Goal: Transaction & Acquisition: Book appointment/travel/reservation

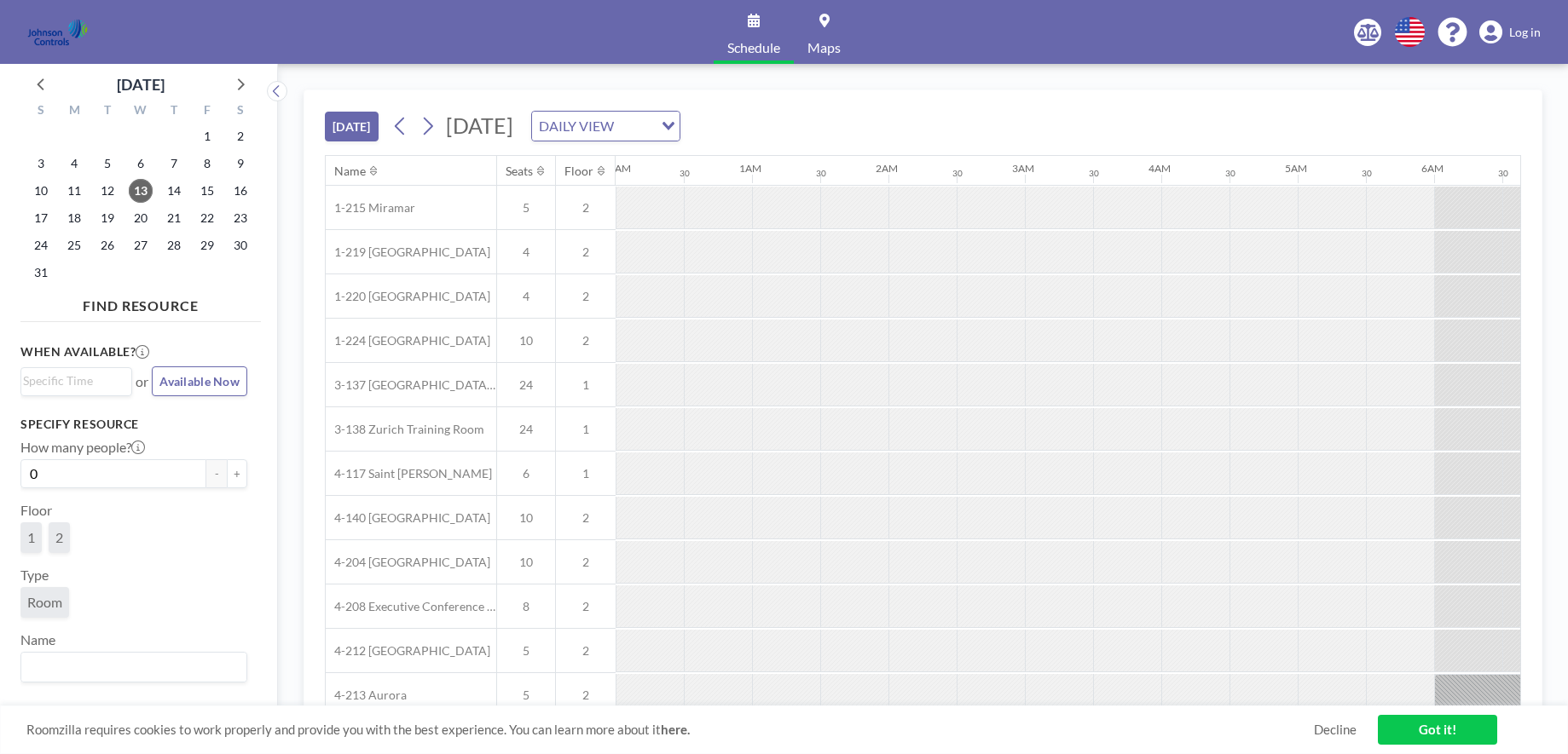
scroll to position [0, 1636]
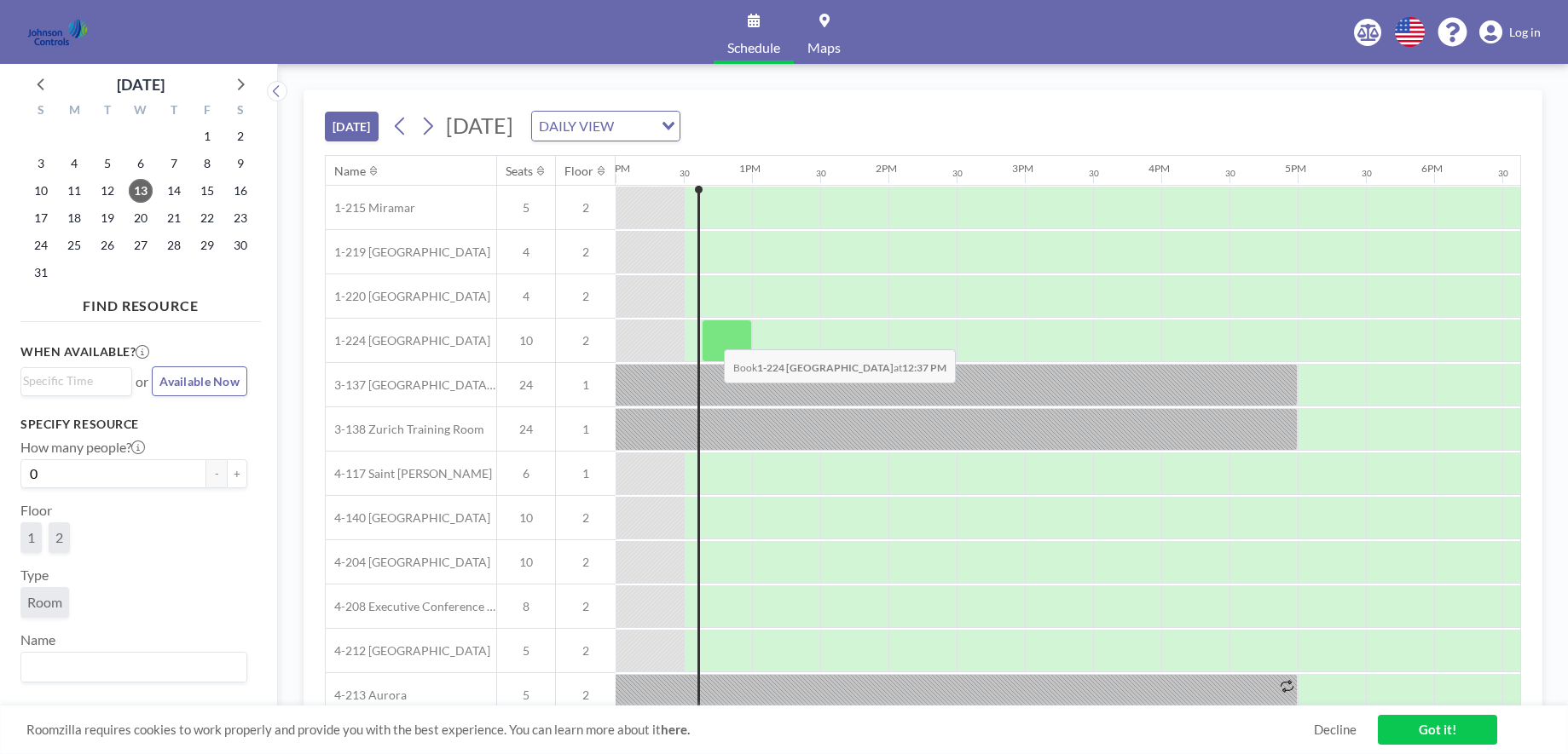
click at [710, 337] on div at bounding box center [727, 340] width 50 height 42
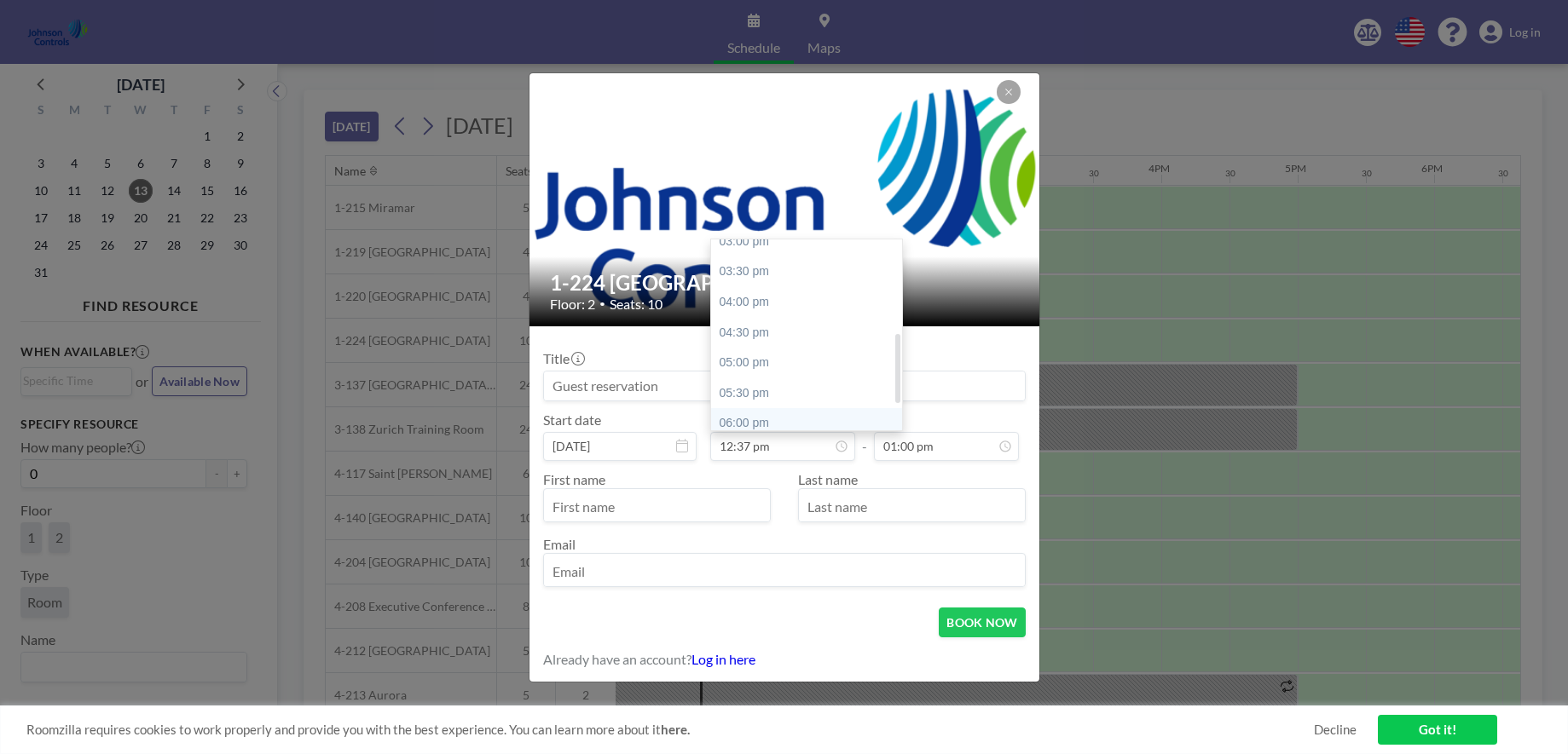
scroll to position [0, 0]
click at [768, 255] on div "01:00 pm" at bounding box center [810, 255] width 200 height 31
type input "01:00 pm"
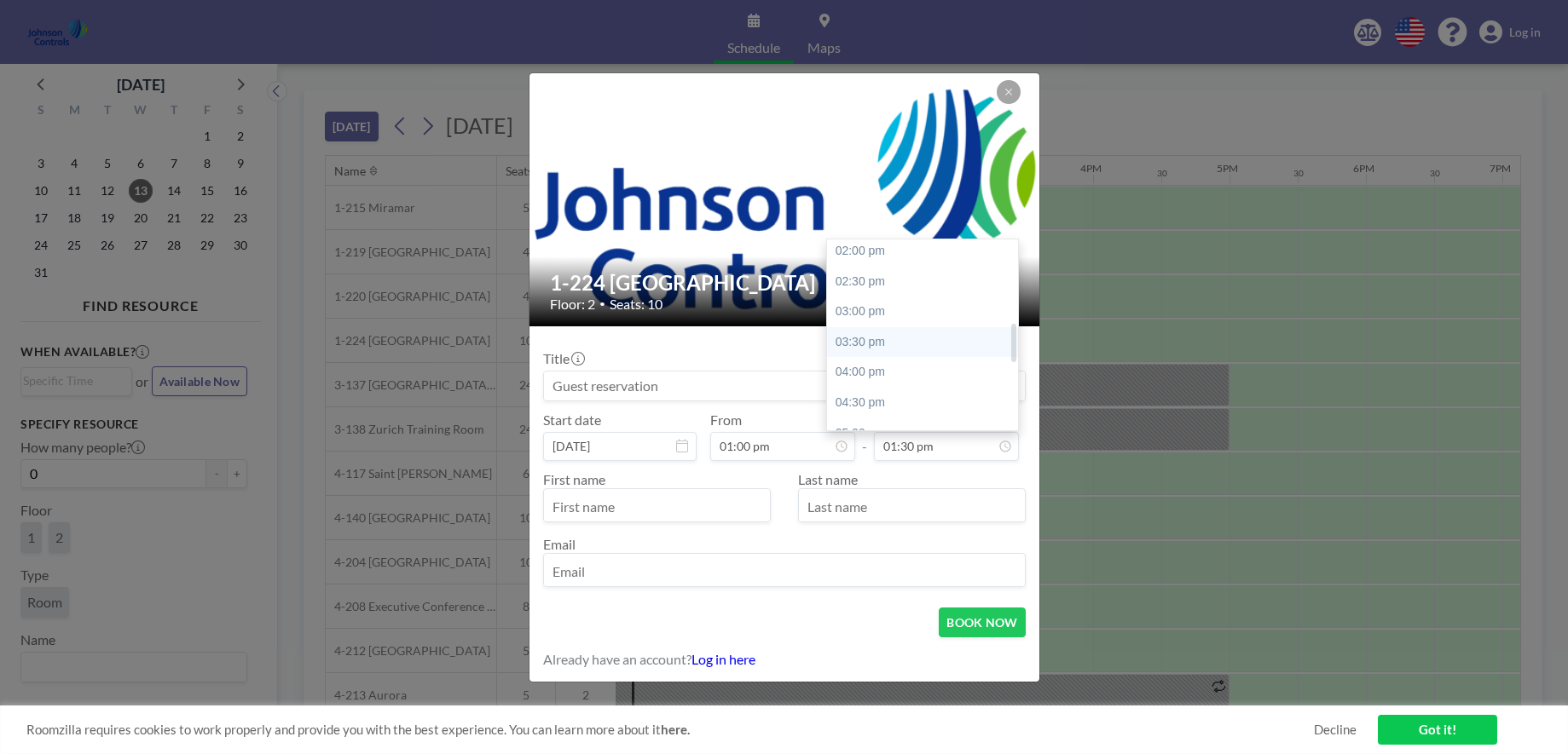
scroll to position [540, 0]
click at [870, 381] on div "05:00 pm" at bounding box center [926, 382] width 200 height 31
type input "05:00 pm"
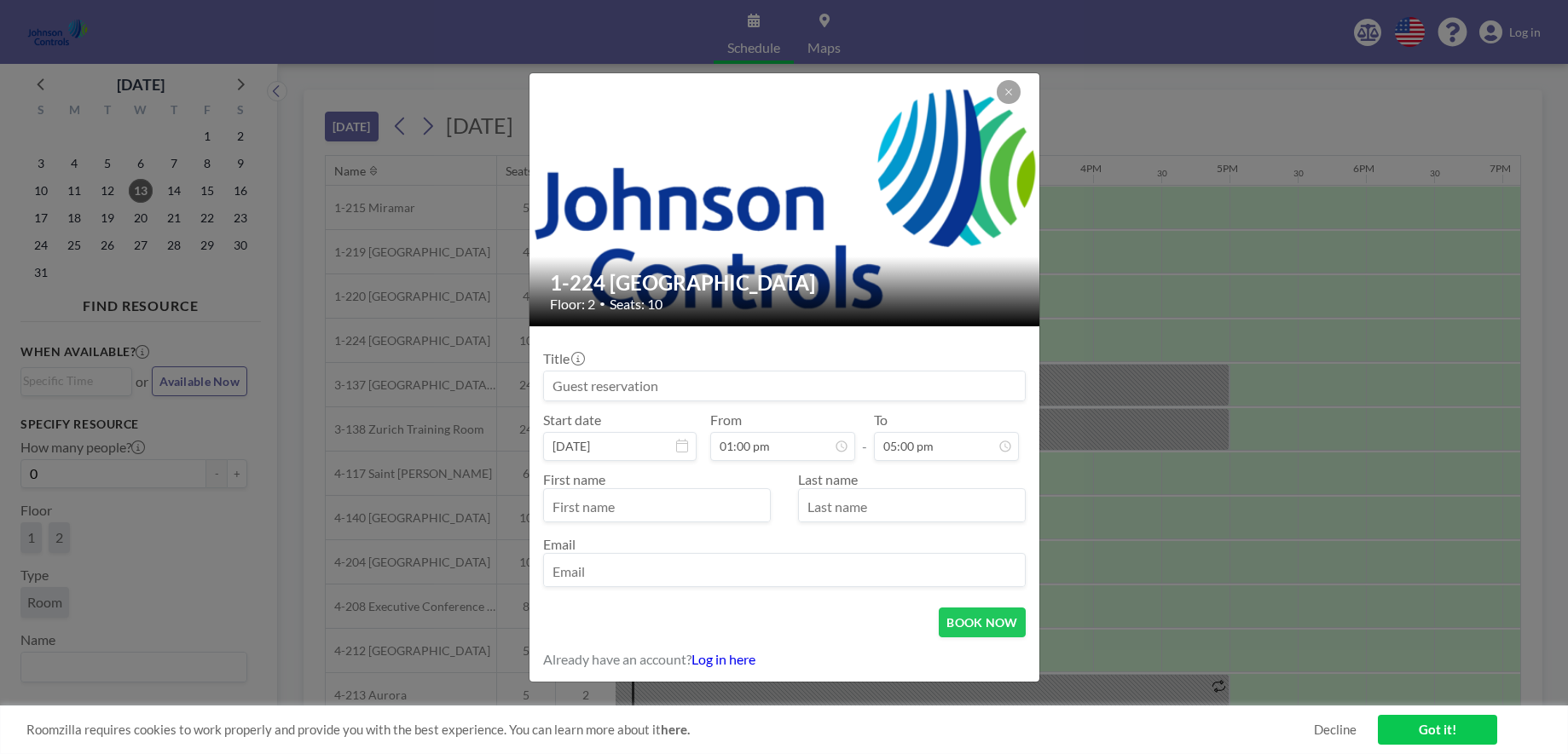
click at [633, 507] on input "text" at bounding box center [657, 507] width 226 height 29
type input "[PERSON_NAME]"
drag, startPoint x: 887, startPoint y: 507, endPoint x: 878, endPoint y: 507, distance: 9.0
click at [878, 507] on input "text" at bounding box center [911, 507] width 226 height 29
type input "[PERSON_NAME]"
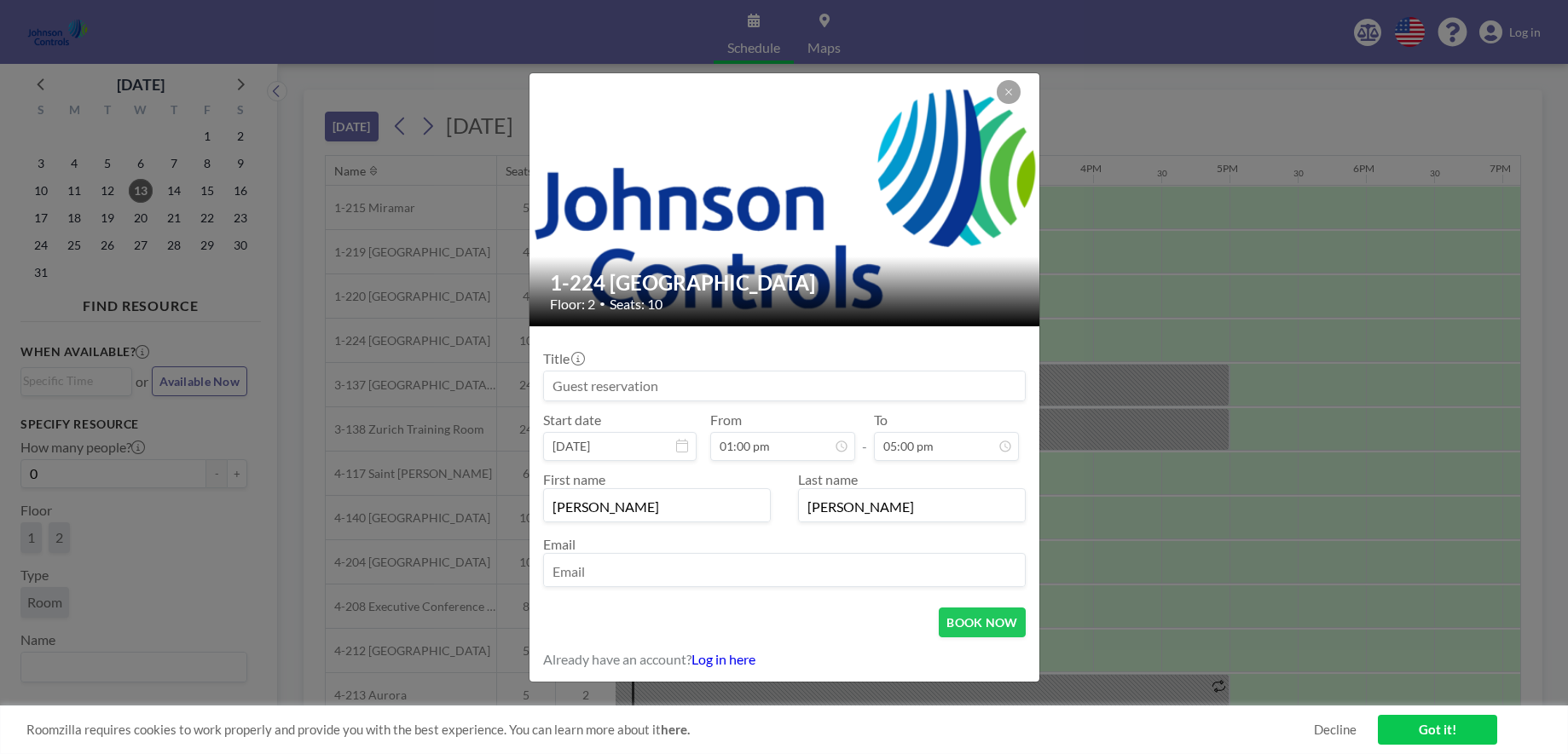
click at [576, 567] on input "email" at bounding box center [784, 572] width 481 height 29
type input "[EMAIL_ADDRESS][DOMAIN_NAME]"
click at [975, 617] on button "BOOK NOW" at bounding box center [981, 622] width 86 height 30
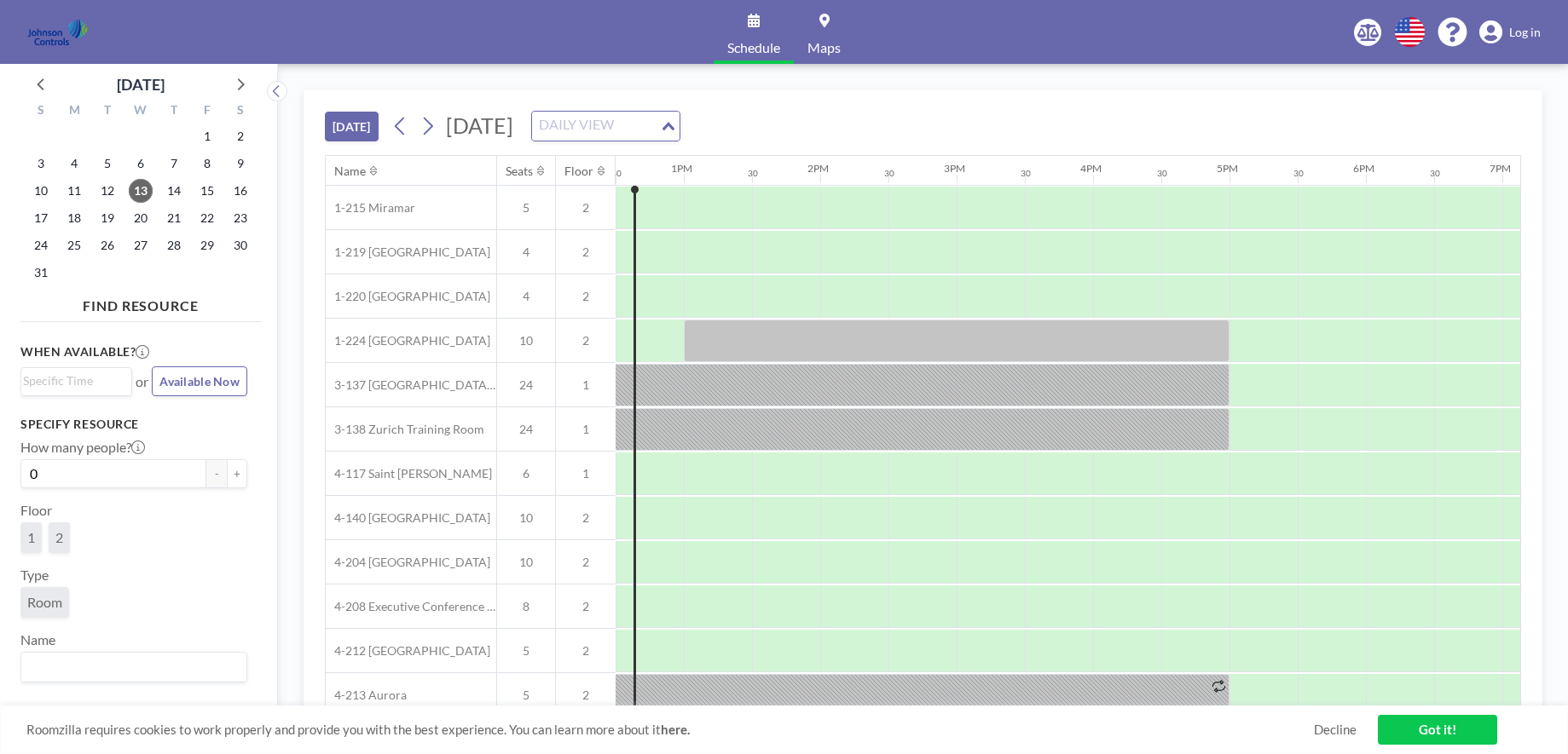
click at [680, 129] on div "Loading..." at bounding box center [669, 124] width 19 height 26
click at [820, 181] on li "WEEKLY VIEW" at bounding box center [811, 181] width 146 height 25
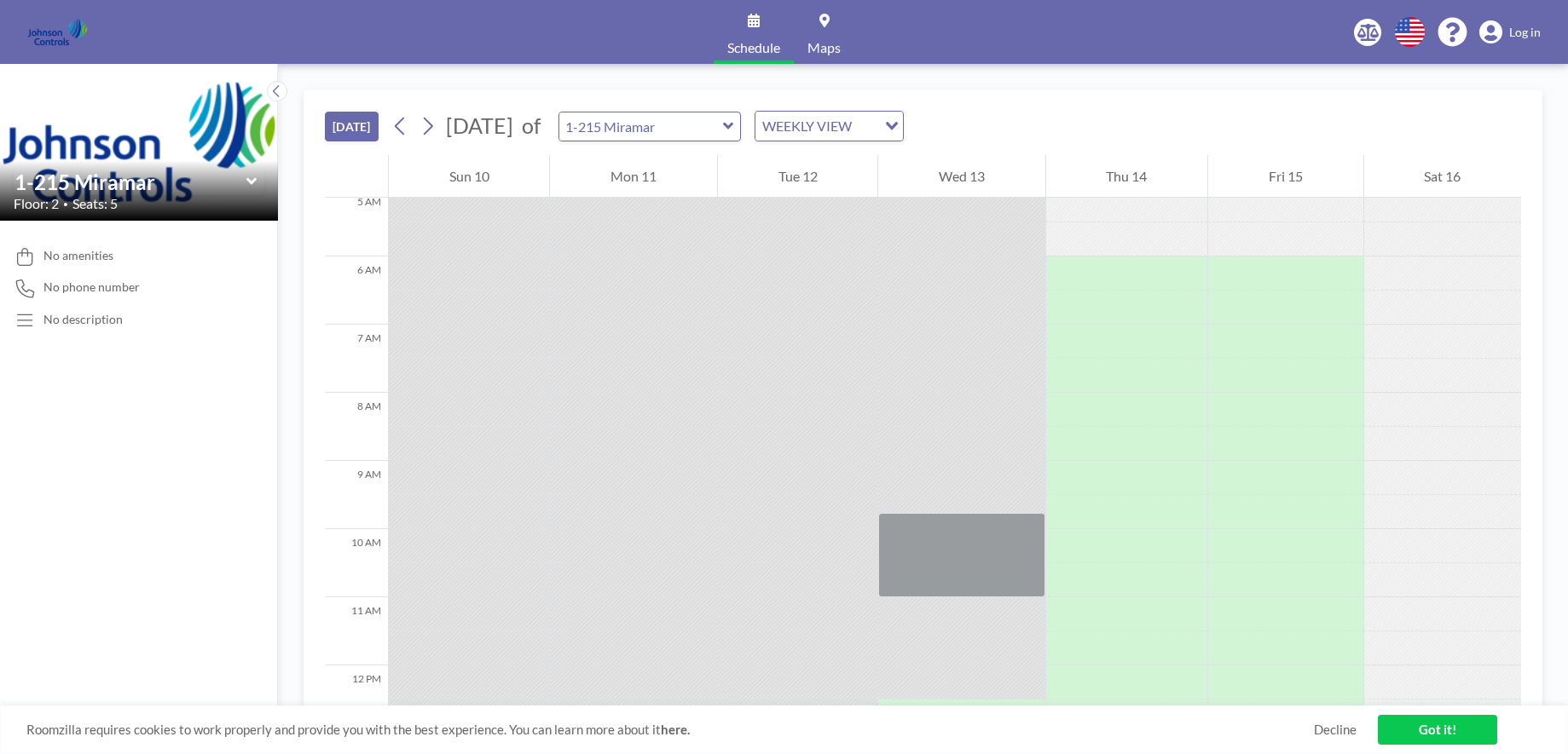
scroll to position [222, 0]
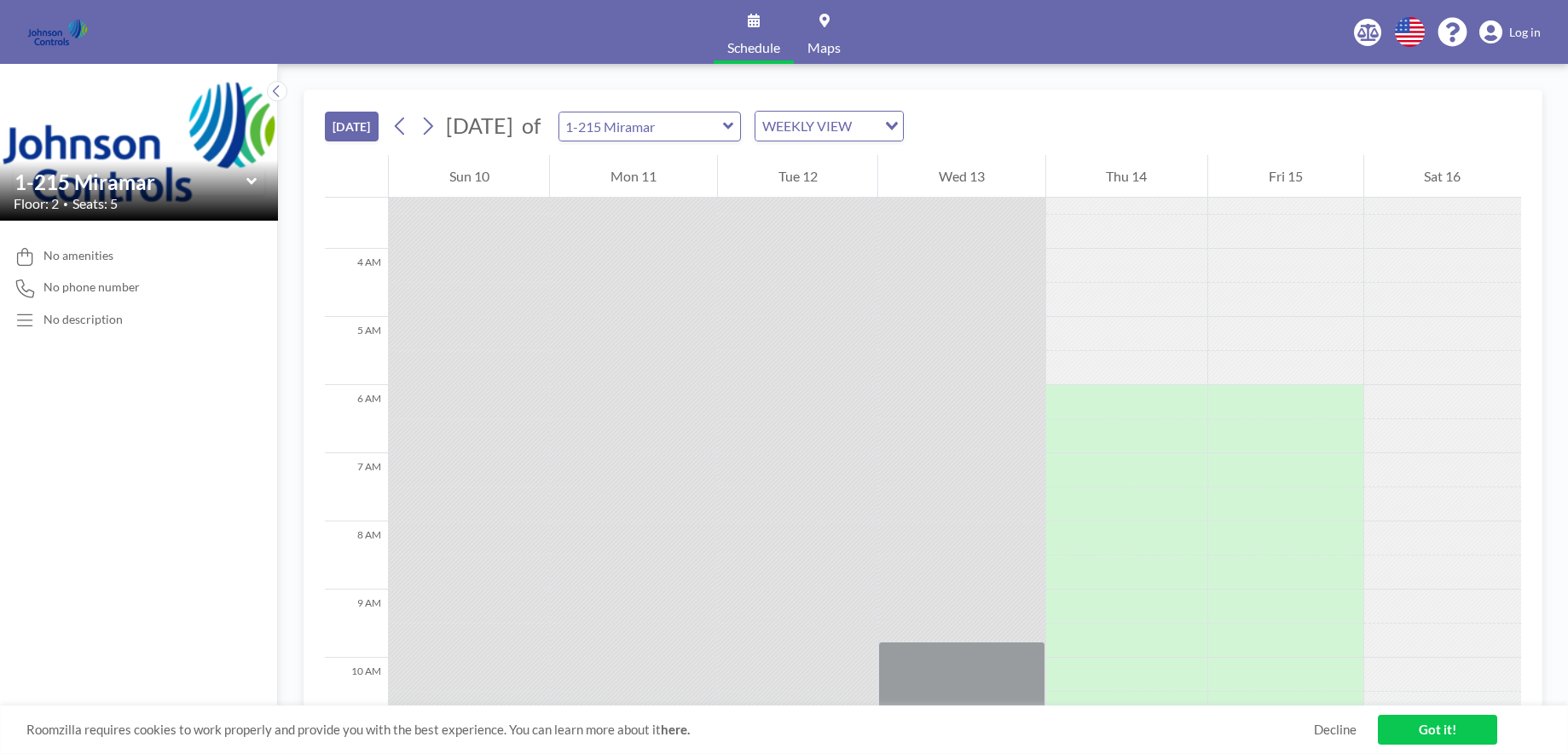
click at [805, 210] on div at bounding box center [797, 197] width 159 height 34
click at [898, 127] on icon "Search for option" at bounding box center [891, 125] width 12 height 9
click at [871, 155] on li "DAILY VIEW" at bounding box center [880, 156] width 146 height 25
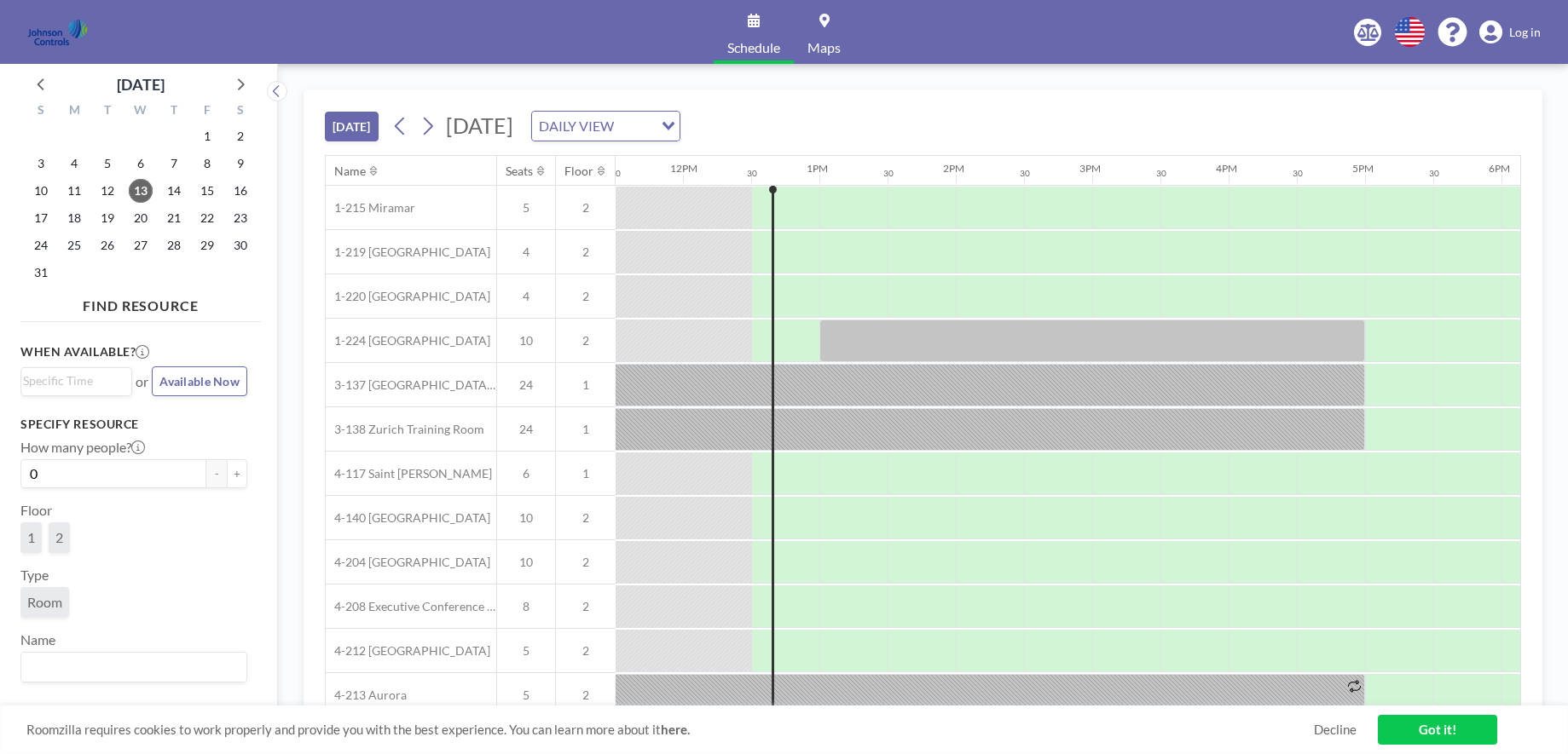
scroll to position [0, 1636]
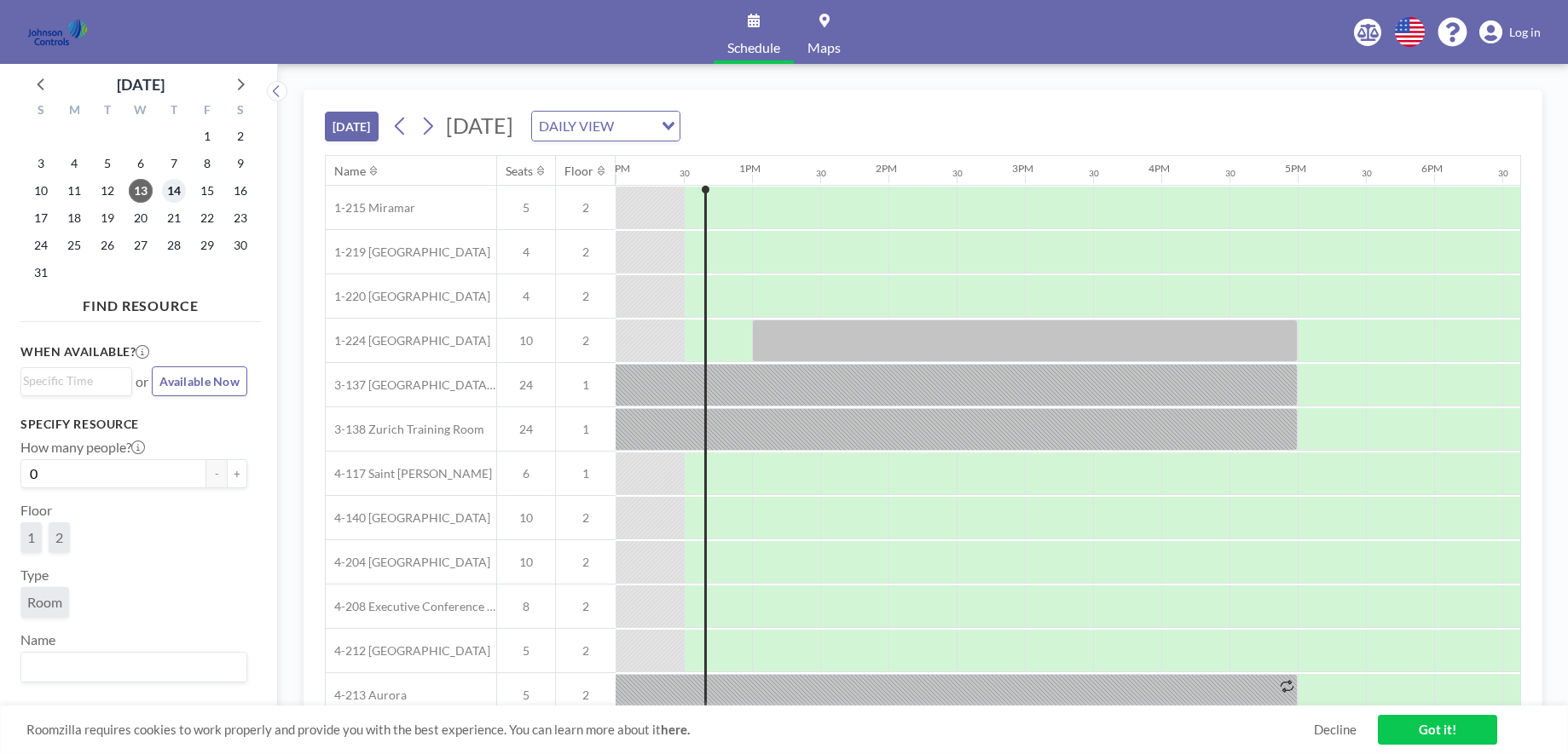
click at [176, 186] on span "14" at bounding box center [174, 191] width 24 height 24
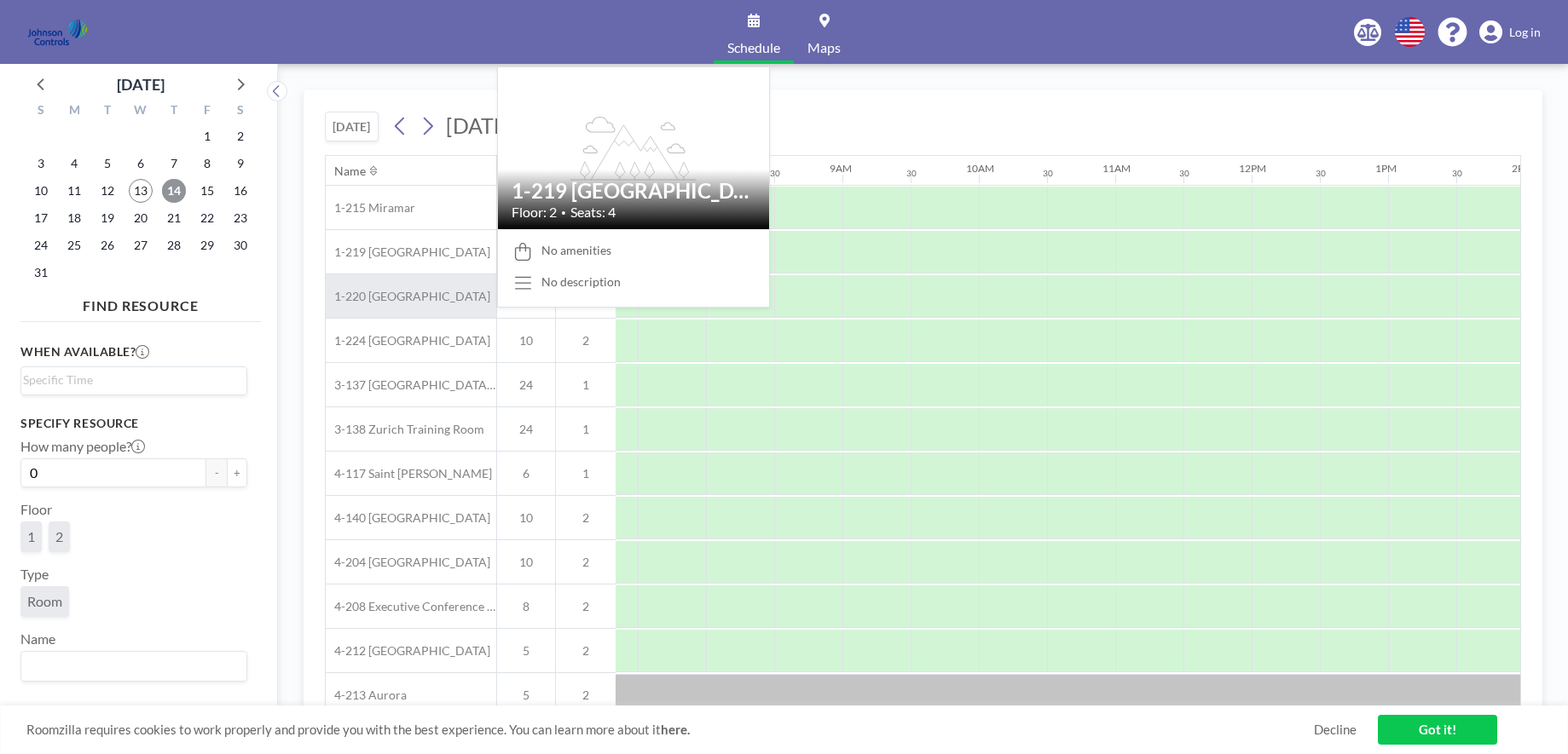
scroll to position [0, 1023]
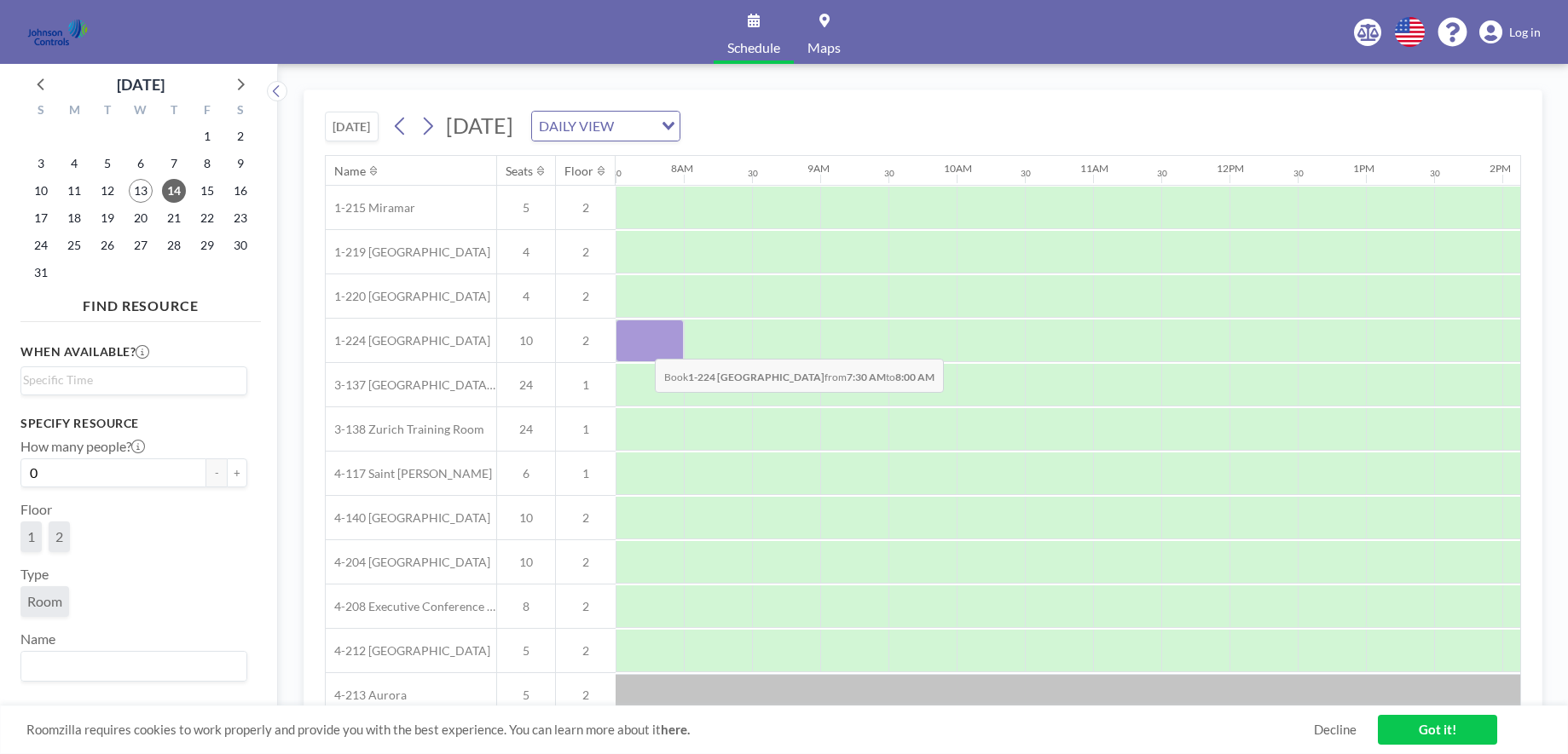
click at [641, 346] on div at bounding box center [649, 340] width 68 height 42
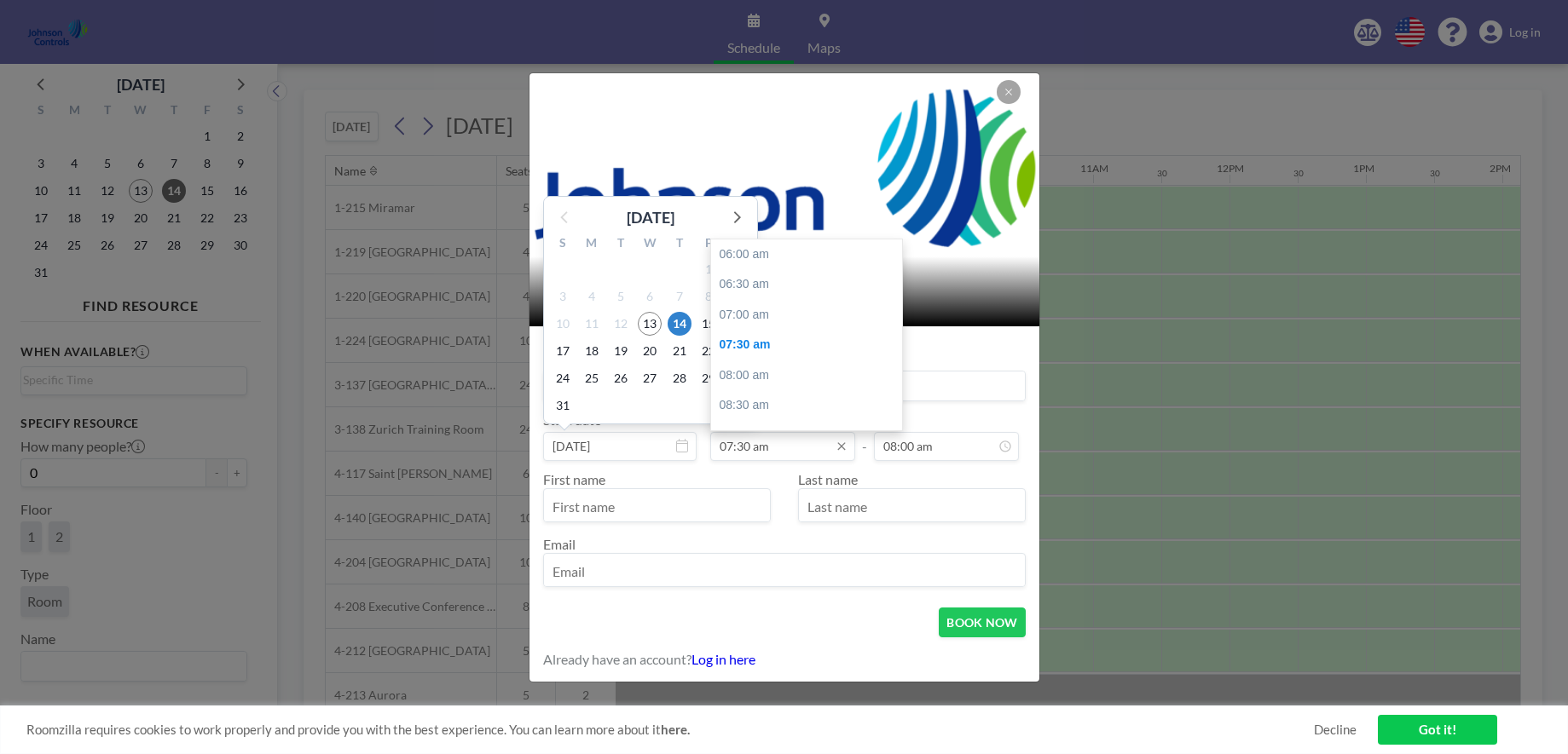
scroll to position [92, 0]
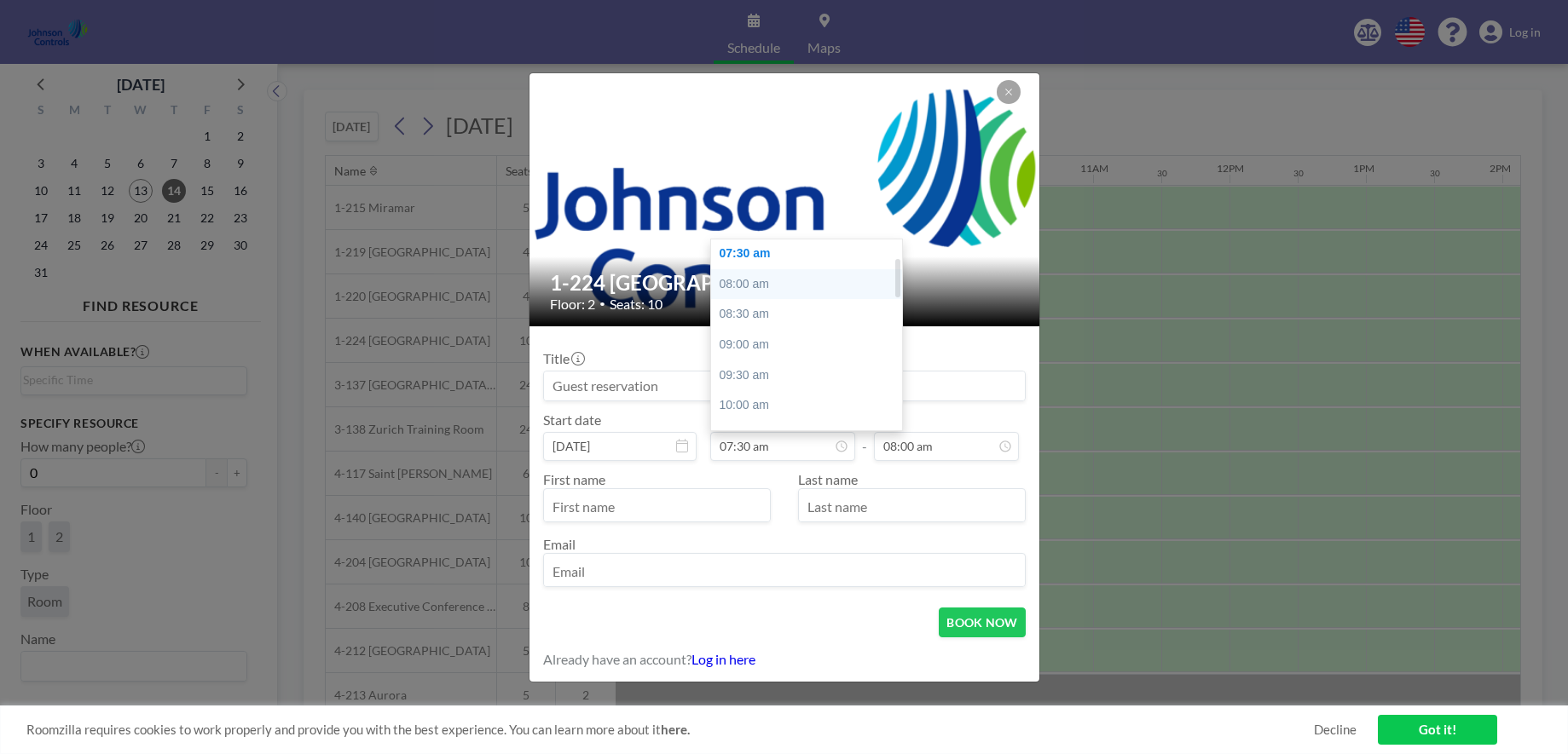
click at [789, 288] on div "08:00 am" at bounding box center [810, 284] width 200 height 31
type input "08:00 am"
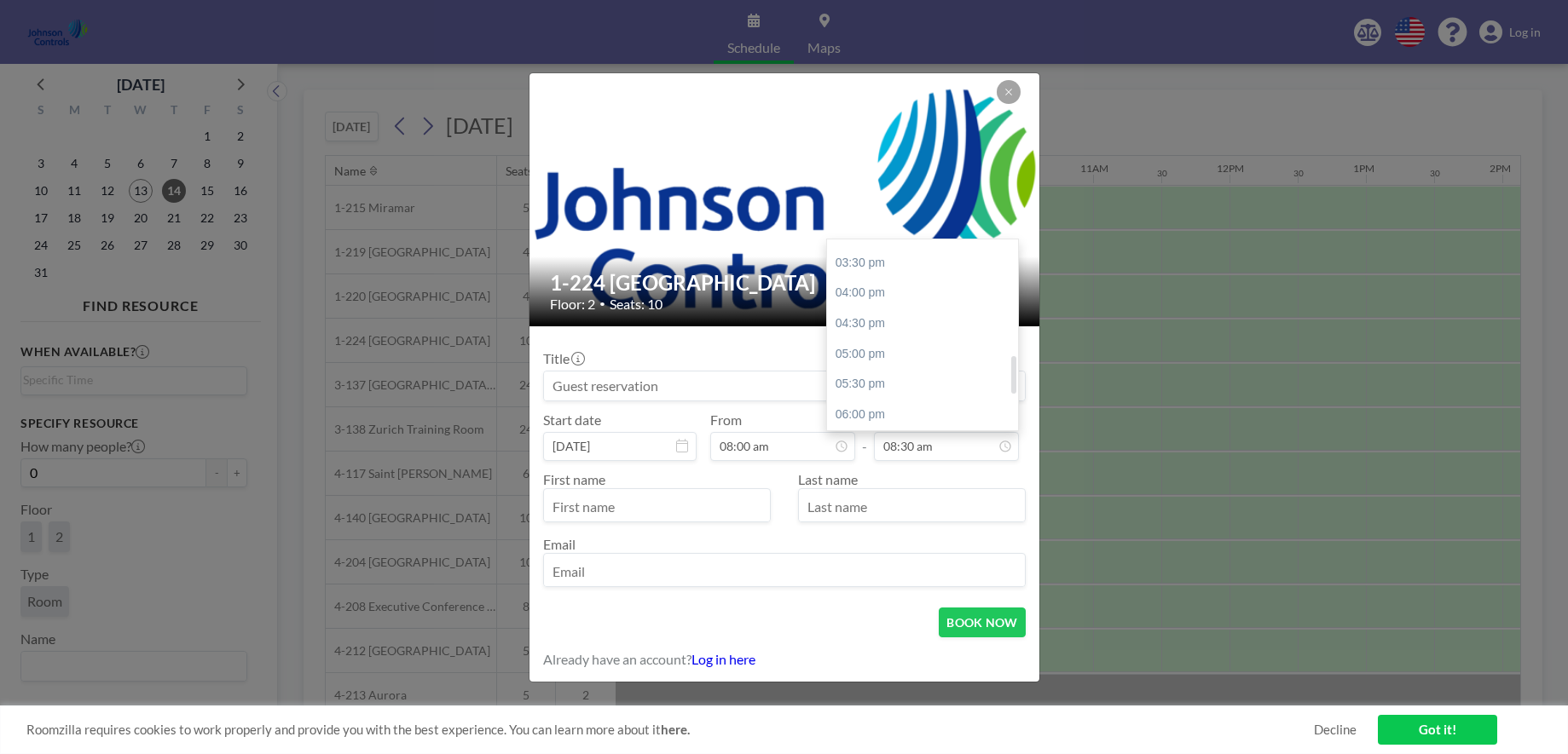
scroll to position [578, 0]
click at [888, 338] on div "05:00 pm" at bounding box center [926, 344] width 200 height 31
type input "05:00 pm"
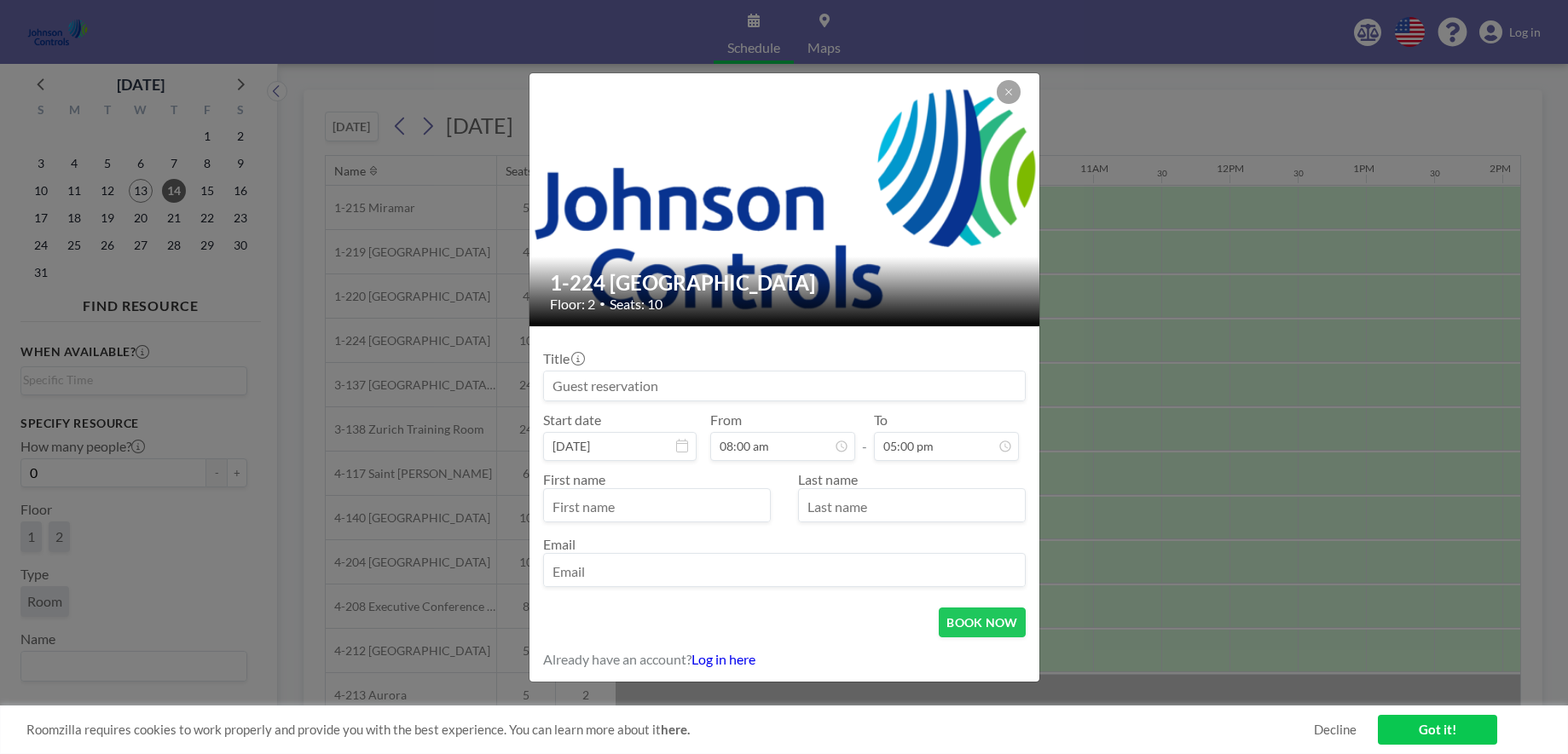
scroll to position [121, 0]
click at [629, 512] on input "text" at bounding box center [657, 507] width 226 height 29
type input "[PERSON_NAME]"
click at [587, 572] on input "email" at bounding box center [784, 572] width 481 height 29
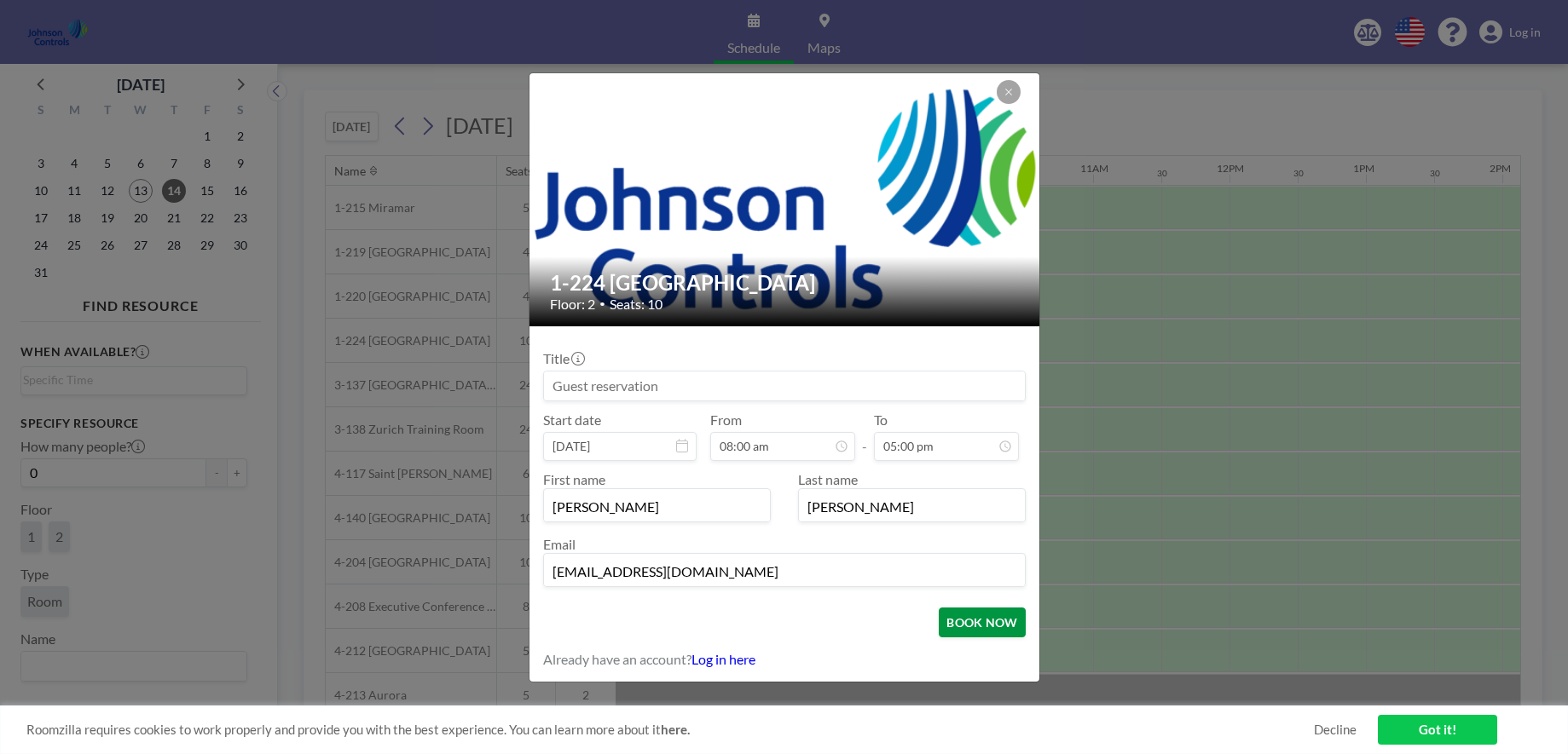
type input "[EMAIL_ADDRESS][DOMAIN_NAME]"
click at [996, 622] on button "BOOK NOW" at bounding box center [981, 622] width 86 height 30
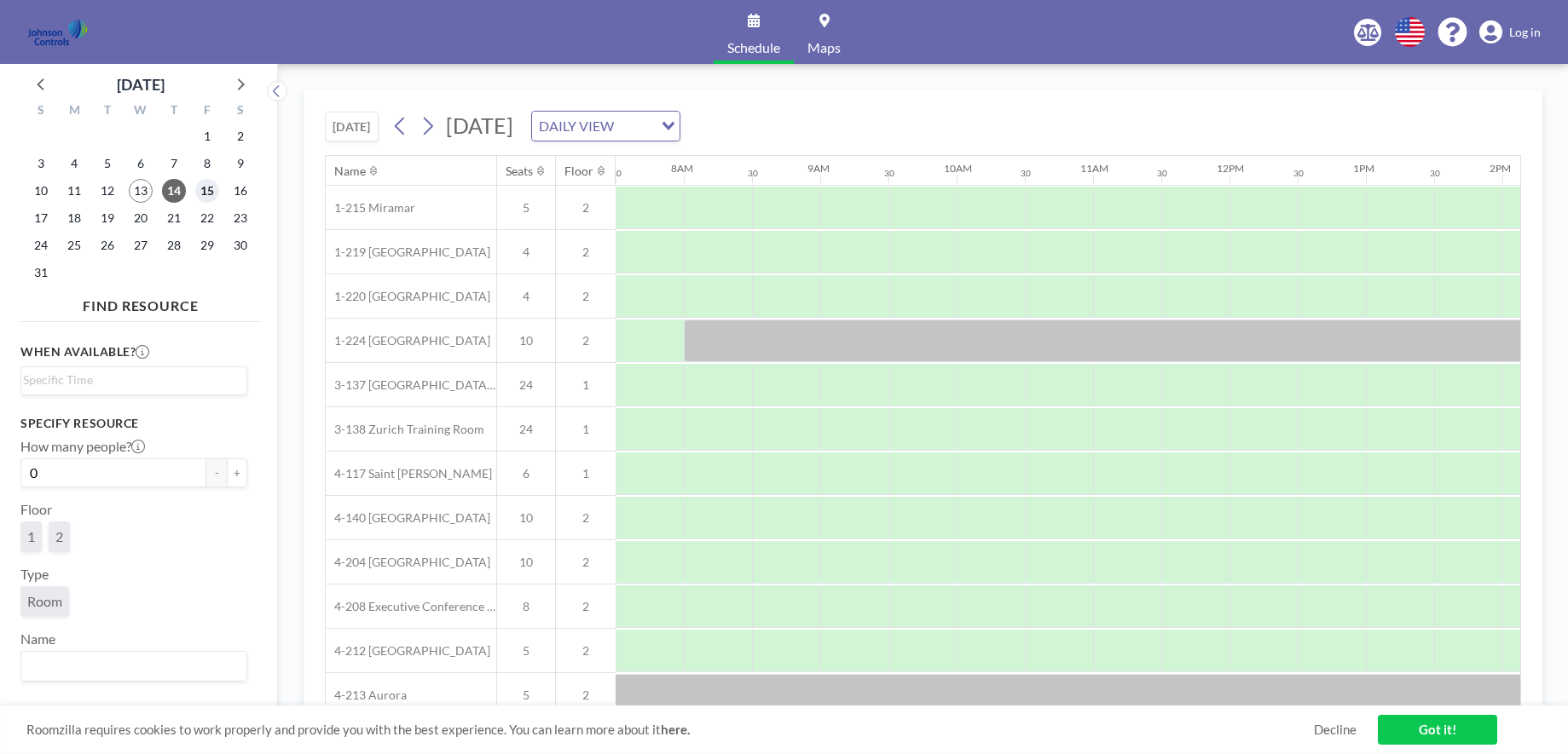
click at [204, 189] on span "15" at bounding box center [206, 191] width 24 height 24
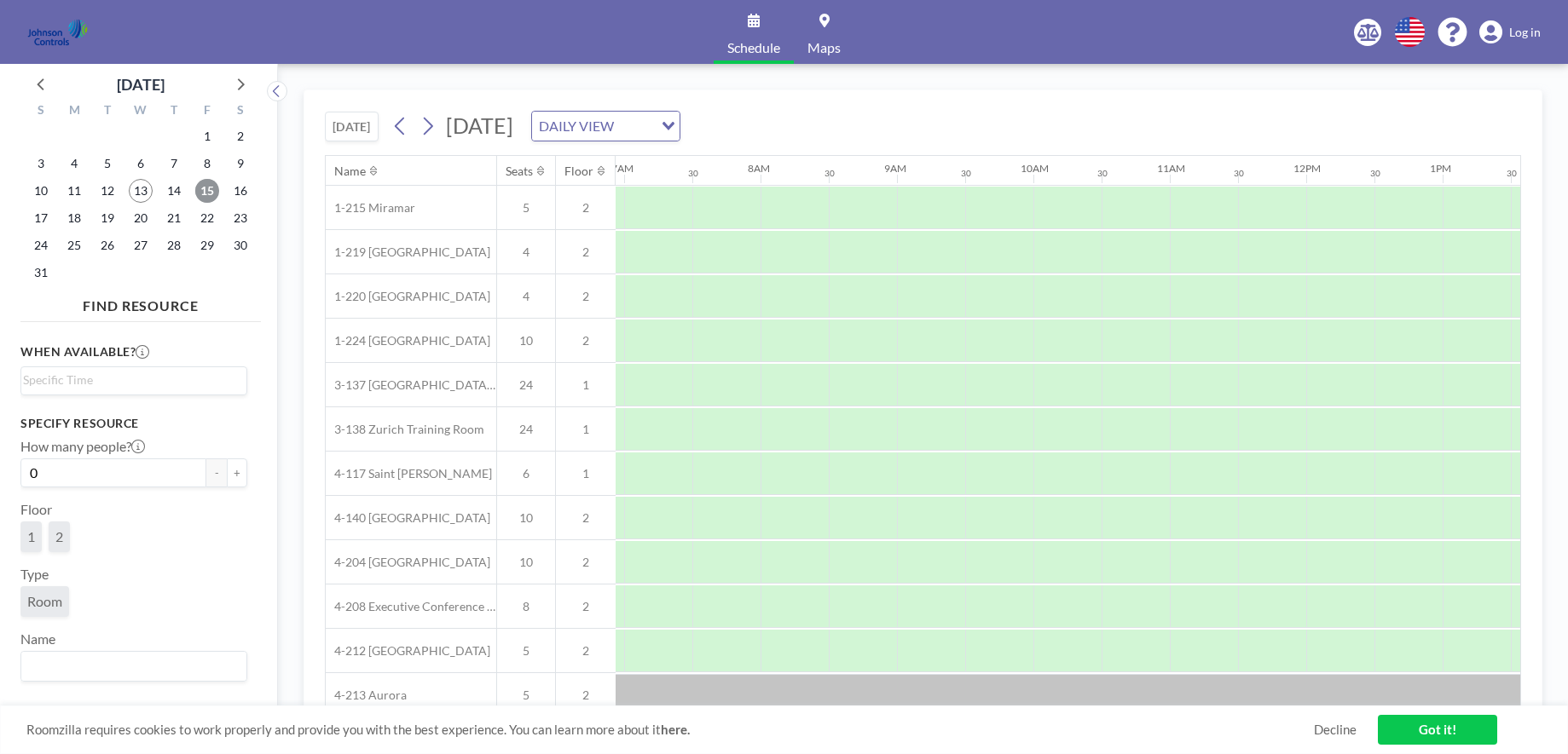
scroll to position [0, 1023]
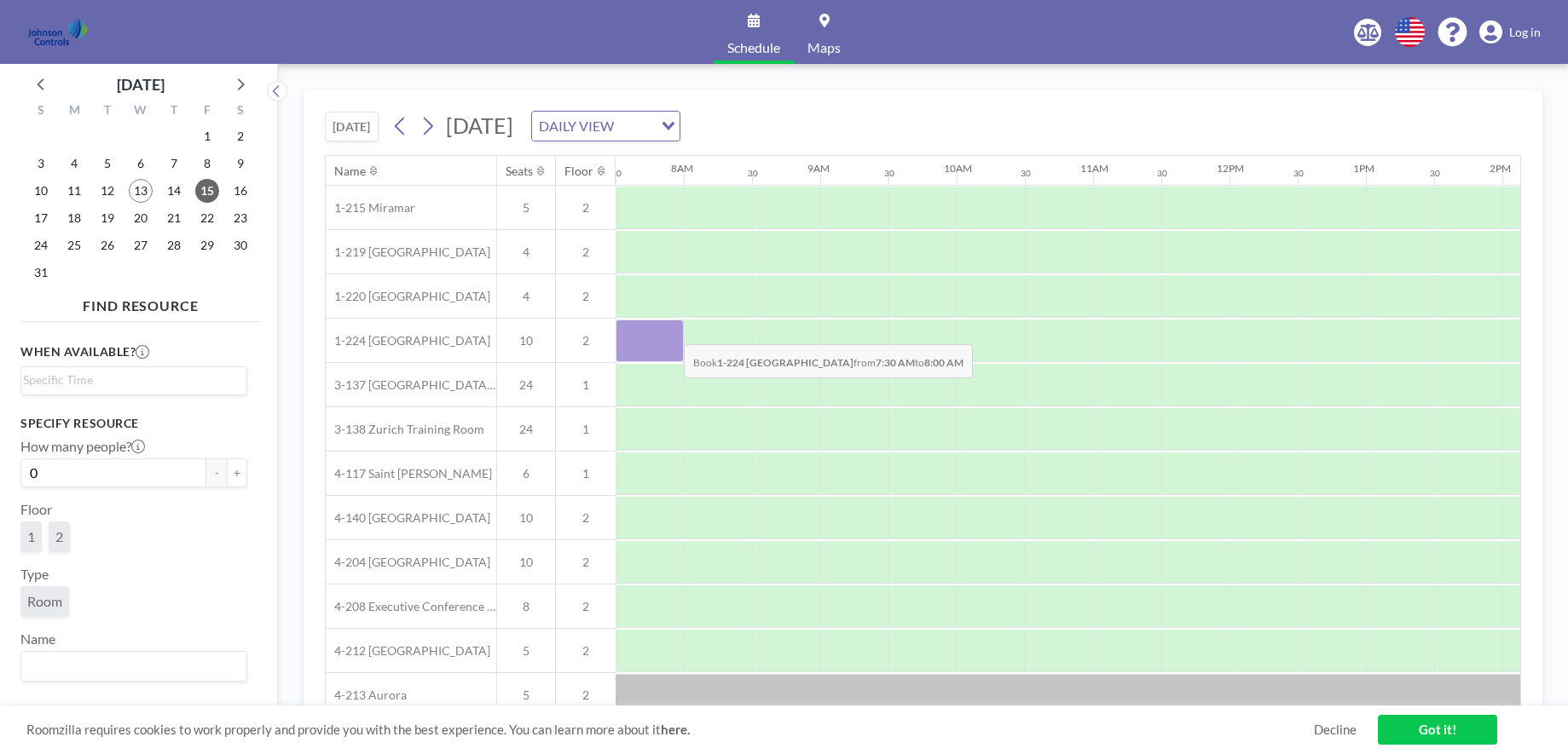
click at [670, 332] on div at bounding box center [649, 340] width 68 height 42
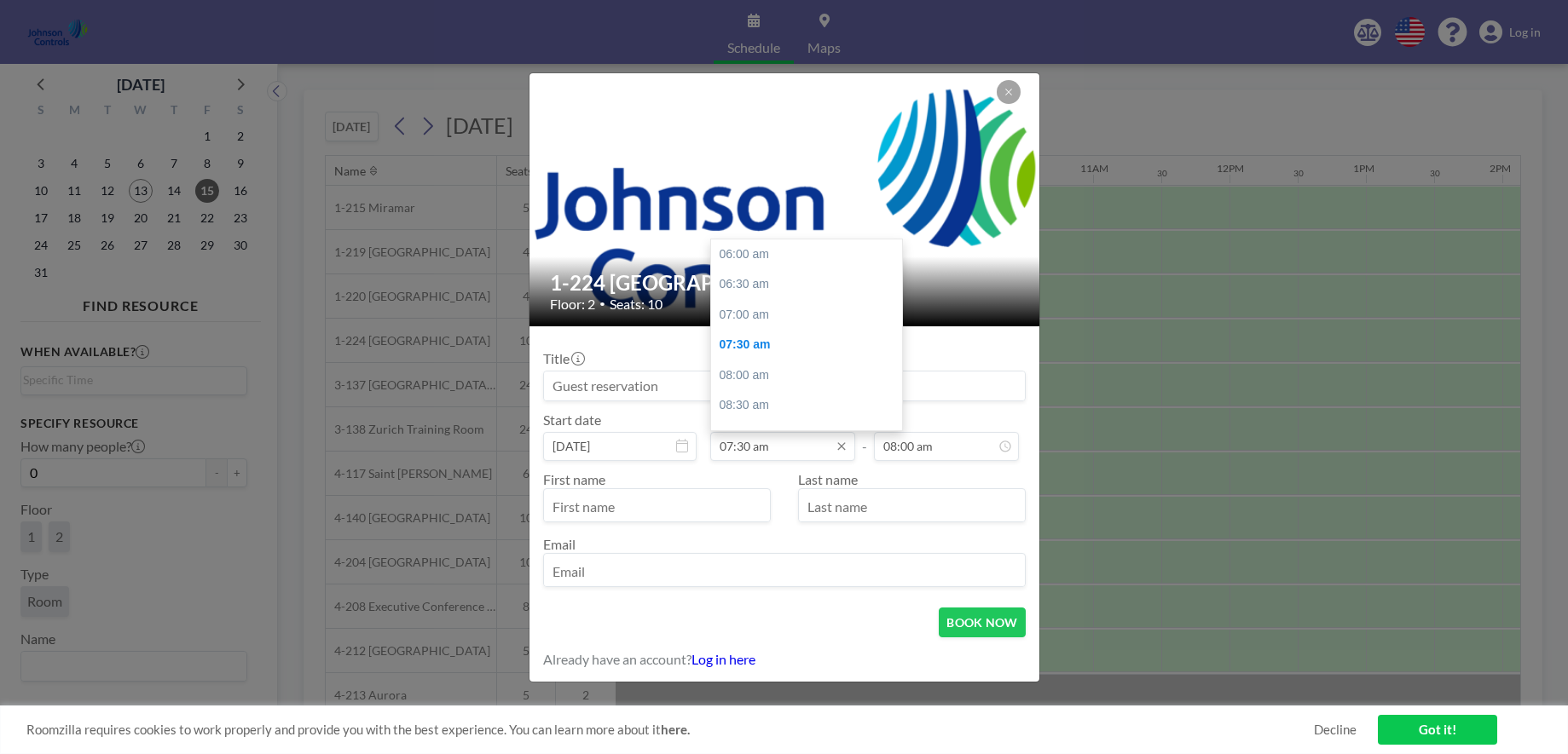
scroll to position [92, 0]
click at [775, 288] on div "08:00 am" at bounding box center [810, 284] width 200 height 31
type input "08:00 am"
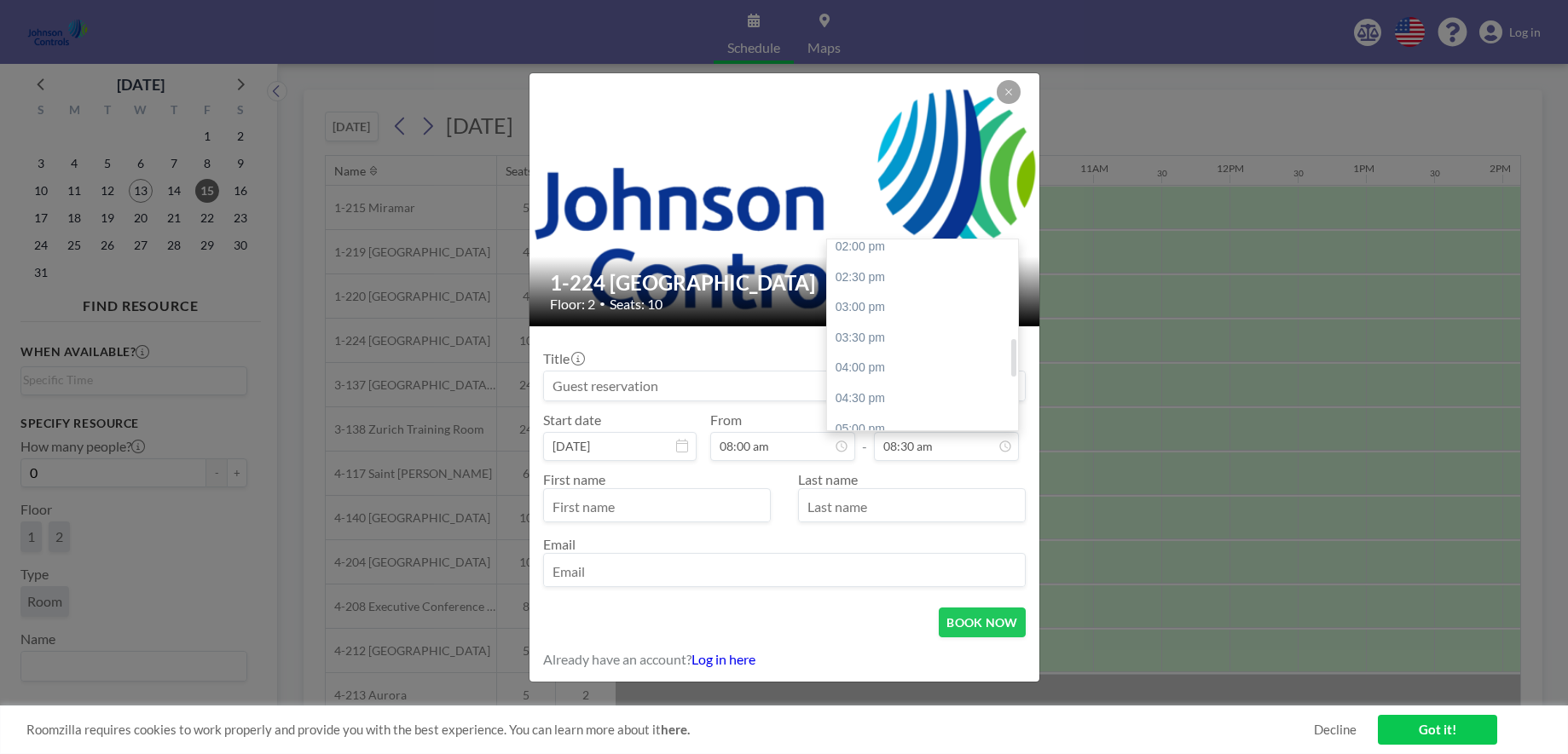
scroll to position [578, 0]
click at [871, 346] on div "05:00 pm" at bounding box center [926, 344] width 200 height 31
type input "05:00 pm"
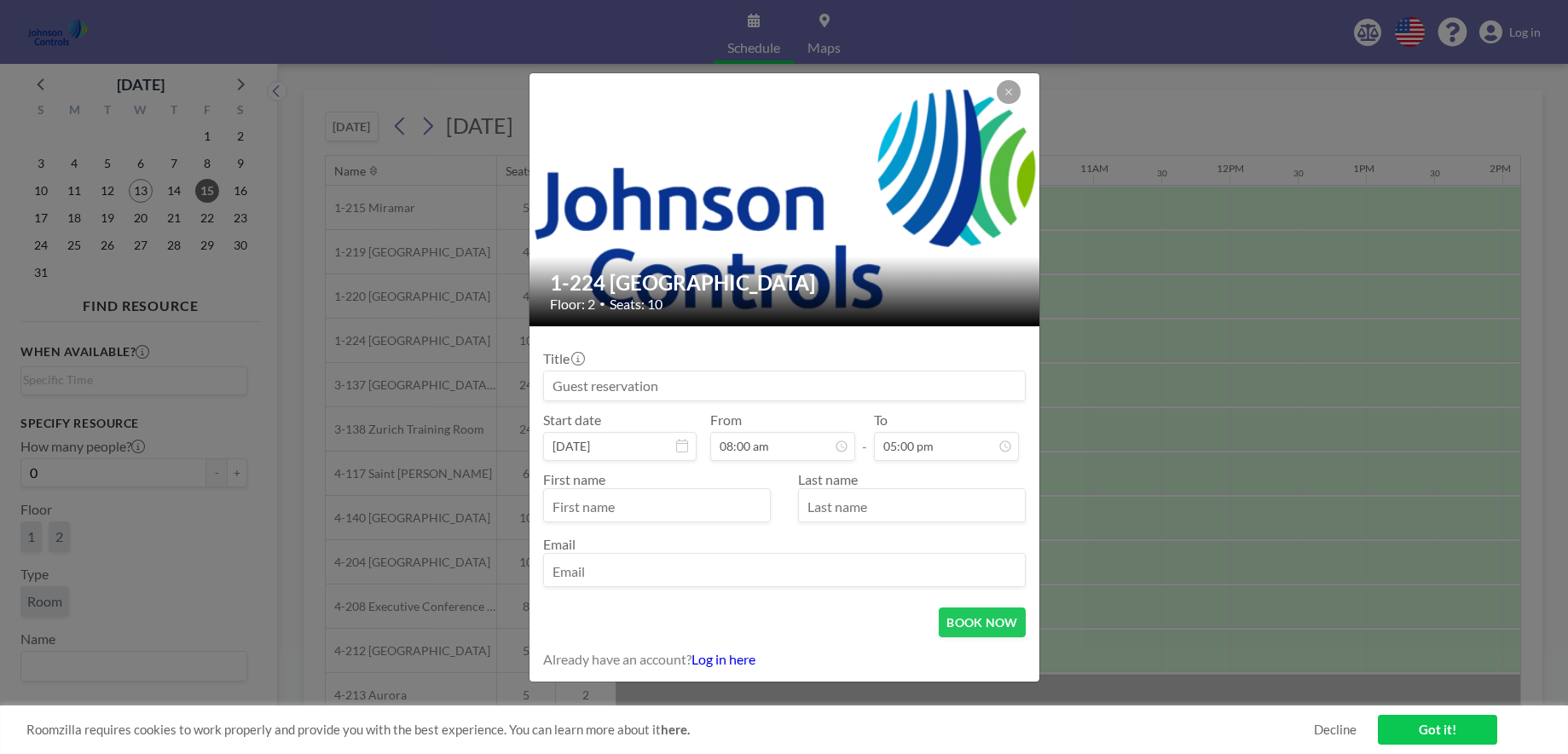
click at [602, 513] on input "text" at bounding box center [657, 507] width 226 height 29
type input "[PERSON_NAME]"
click at [568, 566] on input "email" at bounding box center [784, 572] width 481 height 29
type input "[EMAIL_ADDRESS][DOMAIN_NAME]"
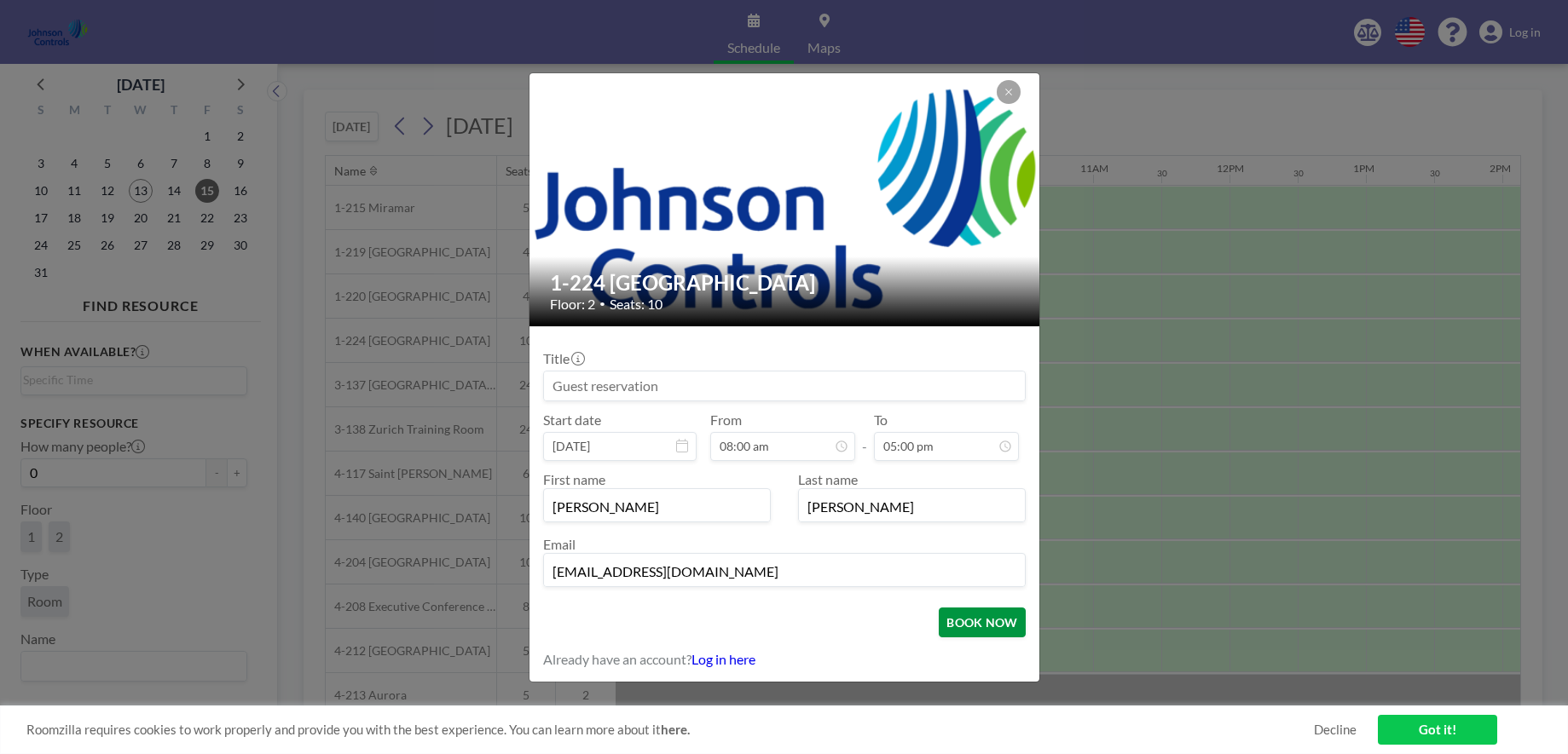
click at [966, 621] on button "BOOK NOW" at bounding box center [981, 622] width 86 height 30
